Goal: Task Accomplishment & Management: Manage account settings

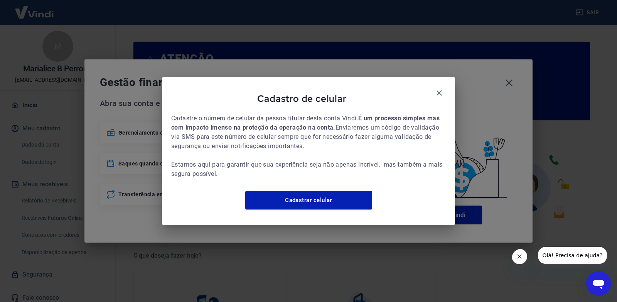
click at [450, 86] on div "Cadastro de celular Cadastre o número de celular da pessoa titular desta conta …" at bounding box center [308, 151] width 293 height 148
click at [442, 88] on icon "button" at bounding box center [439, 92] width 9 height 9
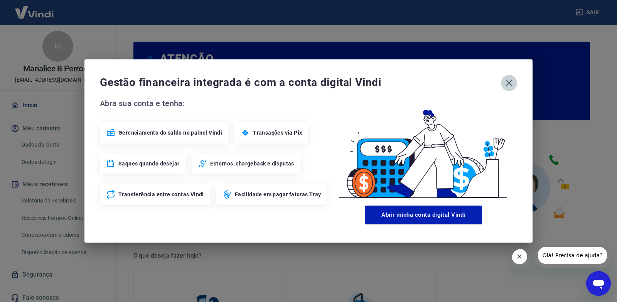
drag, startPoint x: 510, startPoint y: 82, endPoint x: 405, endPoint y: 136, distance: 118.2
click at [509, 82] on icon "button" at bounding box center [509, 83] width 12 height 12
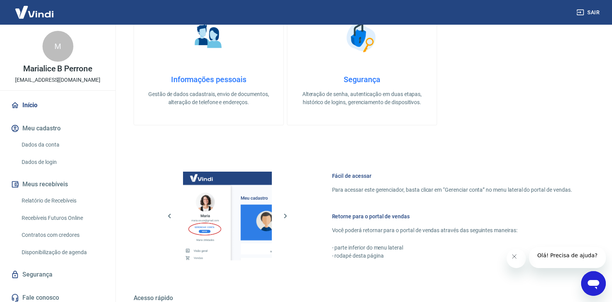
scroll to position [382, 0]
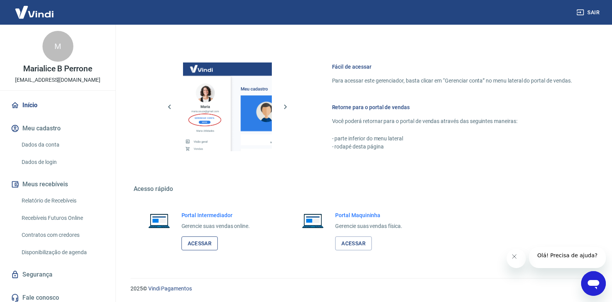
click at [191, 245] on link "Acessar" at bounding box center [199, 244] width 37 height 14
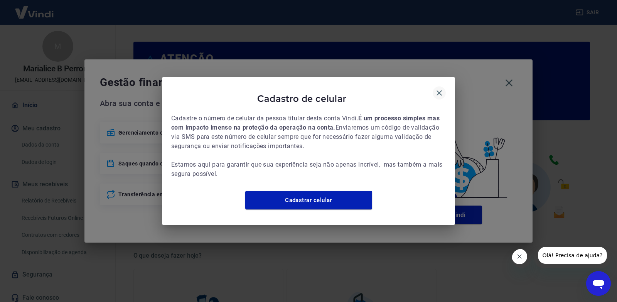
click at [438, 88] on icon "button" at bounding box center [439, 92] width 9 height 9
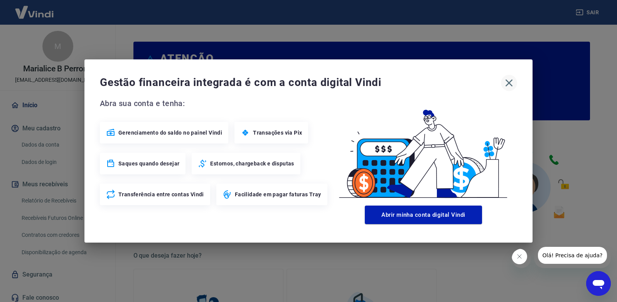
click at [504, 83] on icon "button" at bounding box center [509, 83] width 12 height 12
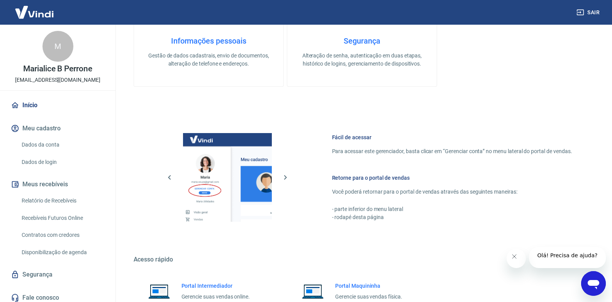
scroll to position [382, 0]
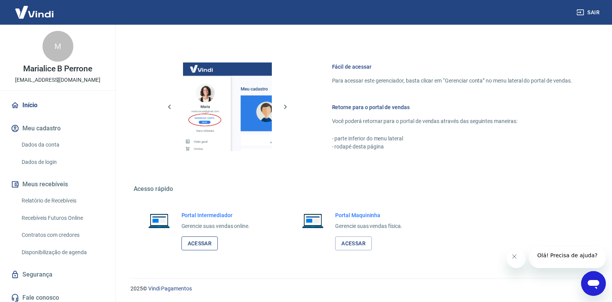
click at [200, 249] on link "Acessar" at bounding box center [199, 244] width 37 height 14
